Goal: Task Accomplishment & Management: Manage account settings

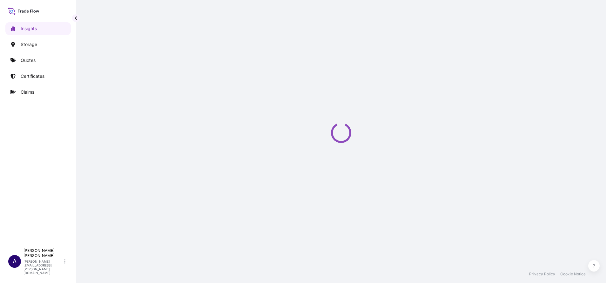
select select "2025"
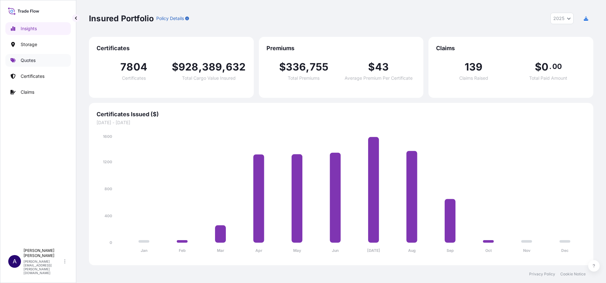
click at [24, 58] on p "Quotes" at bounding box center [28, 60] width 15 height 6
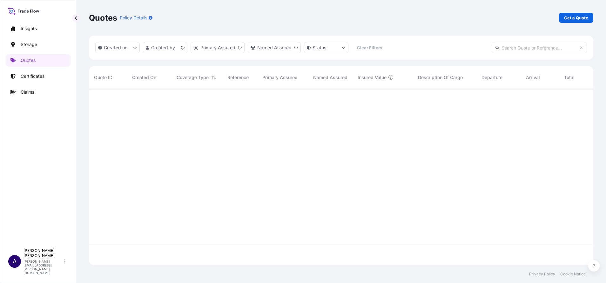
scroll to position [172, 497]
click at [518, 48] on input "text" at bounding box center [539, 47] width 95 height 11
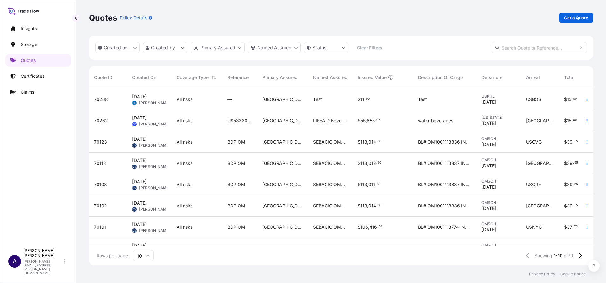
paste input "69940"
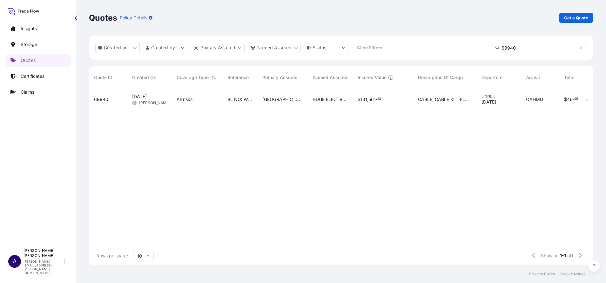
type input "69940"
click at [101, 101] on span "69940" at bounding box center [101, 99] width 14 height 6
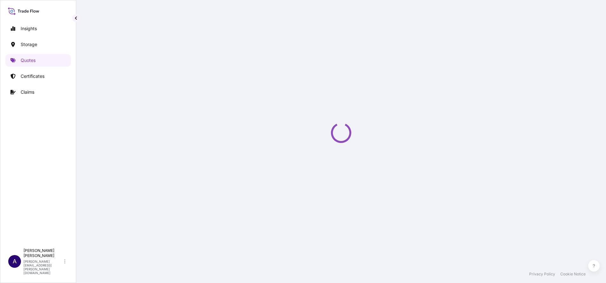
select select "Road / Inland"
select select "Water"
select select "Road / Inland"
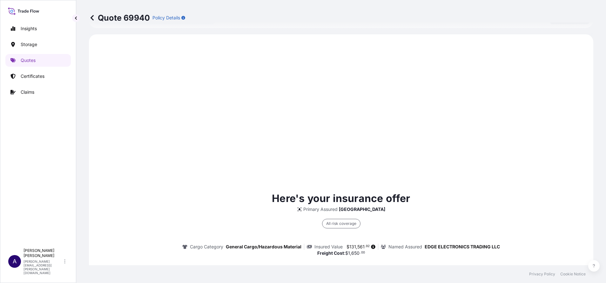
scroll to position [305, 0]
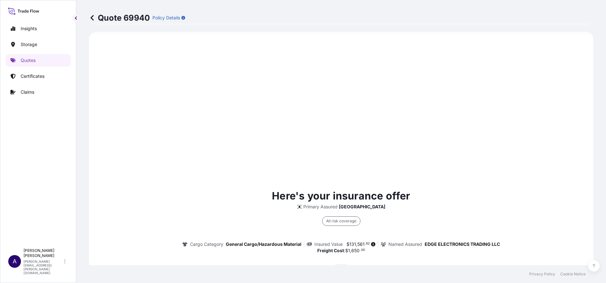
select select "31613"
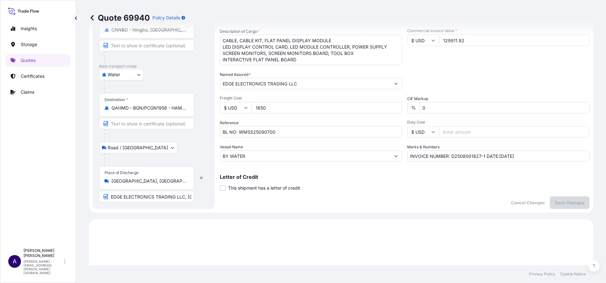
scroll to position [120, 0]
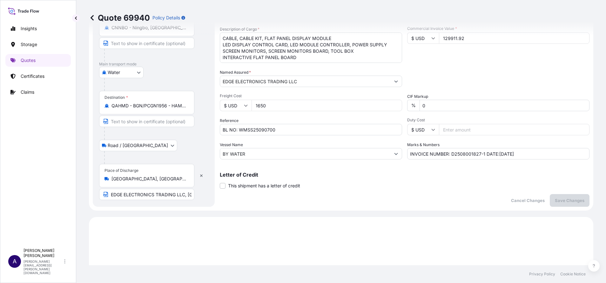
click at [427, 103] on input "0" at bounding box center [505, 105] width 170 height 11
type input "10"
click at [500, 185] on div "Letter of Credit This shipment has a letter of credit Letter of credit * Letter…" at bounding box center [405, 180] width 370 height 17
click at [562, 199] on p "Save Changes" at bounding box center [570, 200] width 30 height 6
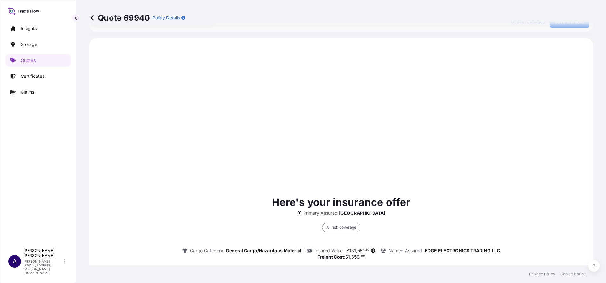
scroll to position [305, 0]
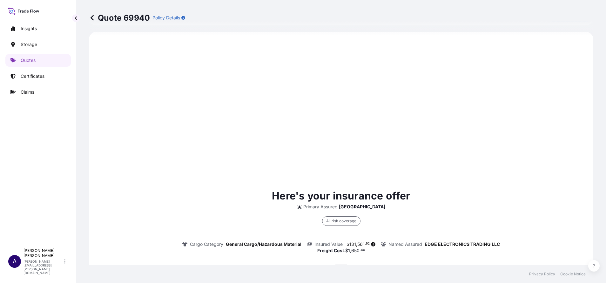
select select "Road / Inland"
select select "Water"
select select "Road / Inland"
select select "31613"
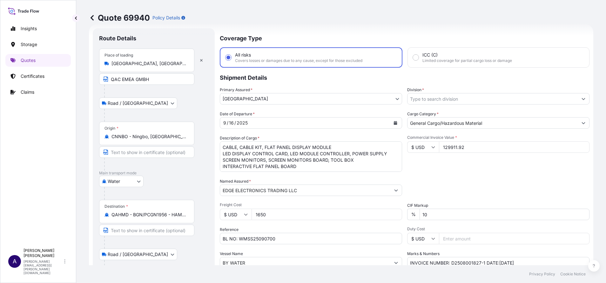
scroll to position [0, 0]
